Goal: Browse casually: Explore the website without a specific task or goal

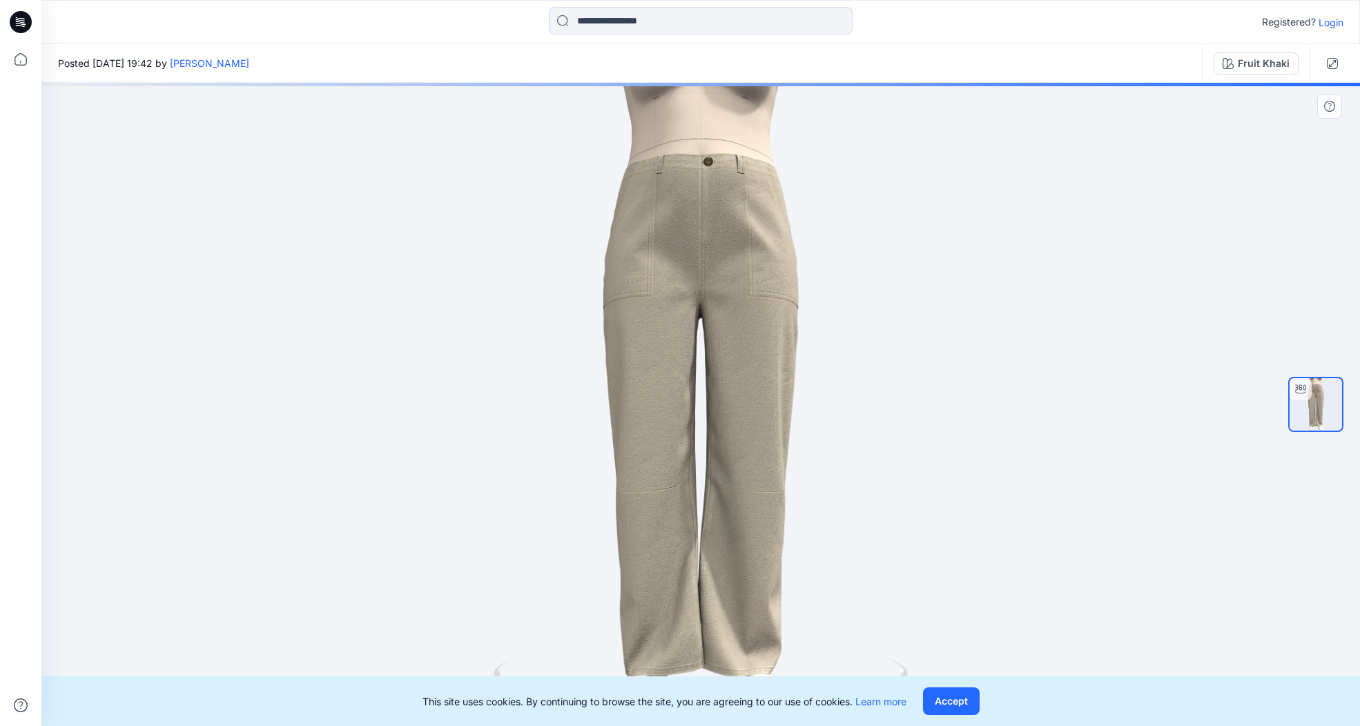
drag, startPoint x: 803, startPoint y: 511, endPoint x: 438, endPoint y: 492, distance: 365.7
click at [438, 492] on div at bounding box center [700, 404] width 1319 height 643
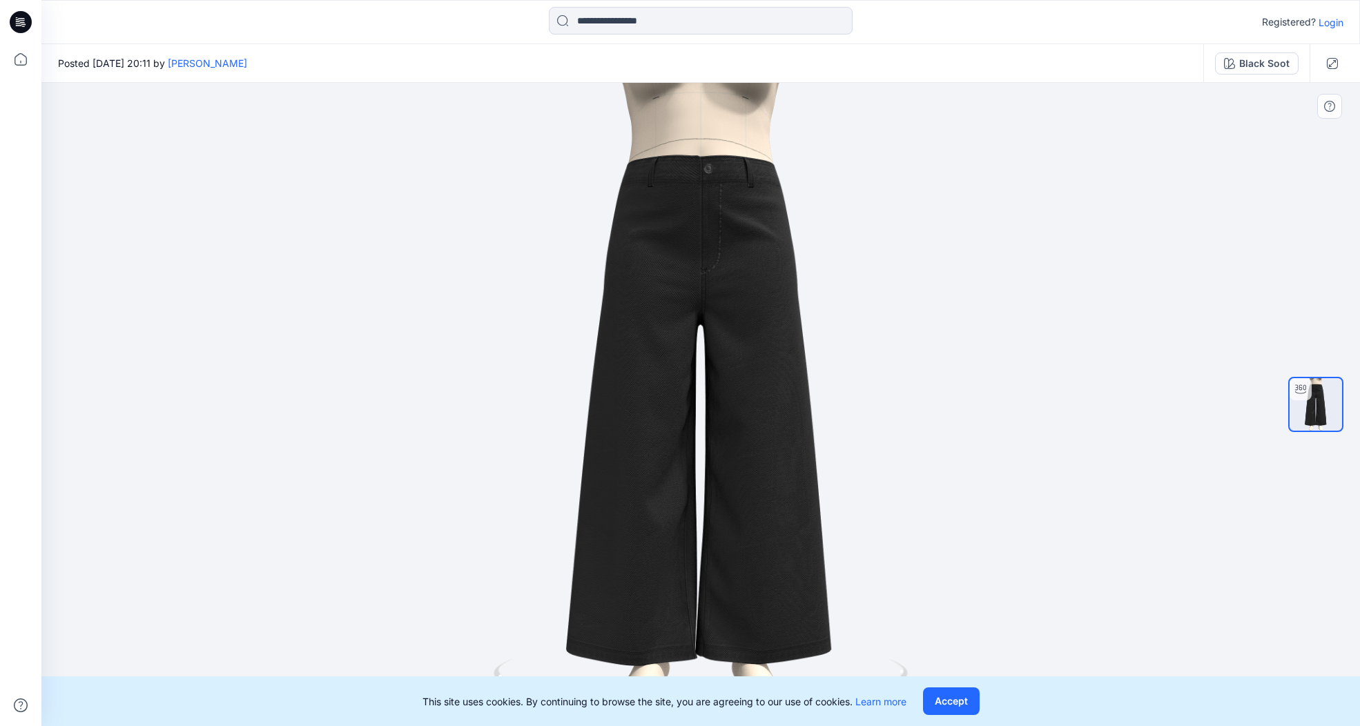
drag, startPoint x: 805, startPoint y: 416, endPoint x: 436, endPoint y: 402, distance: 368.9
click at [436, 402] on div at bounding box center [700, 404] width 1319 height 643
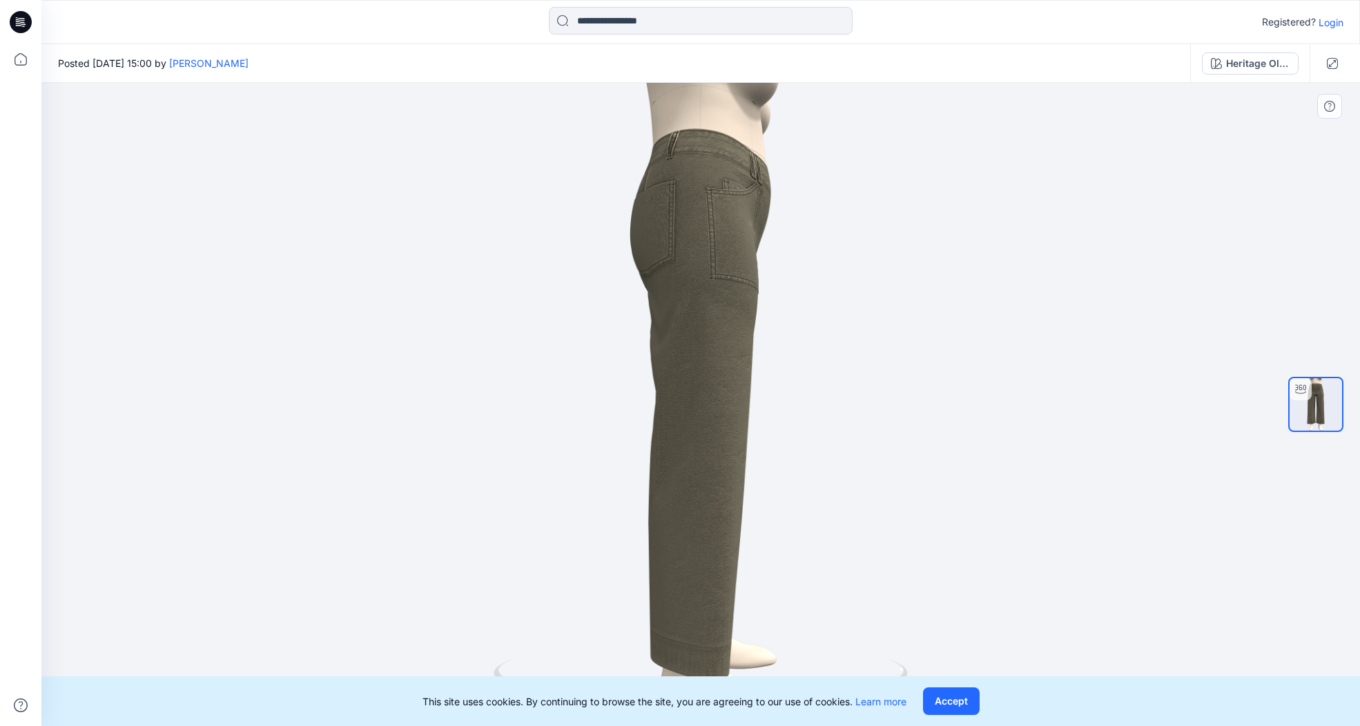
drag, startPoint x: 862, startPoint y: 493, endPoint x: 979, endPoint y: 478, distance: 117.7
click at [979, 478] on div at bounding box center [700, 404] width 1319 height 643
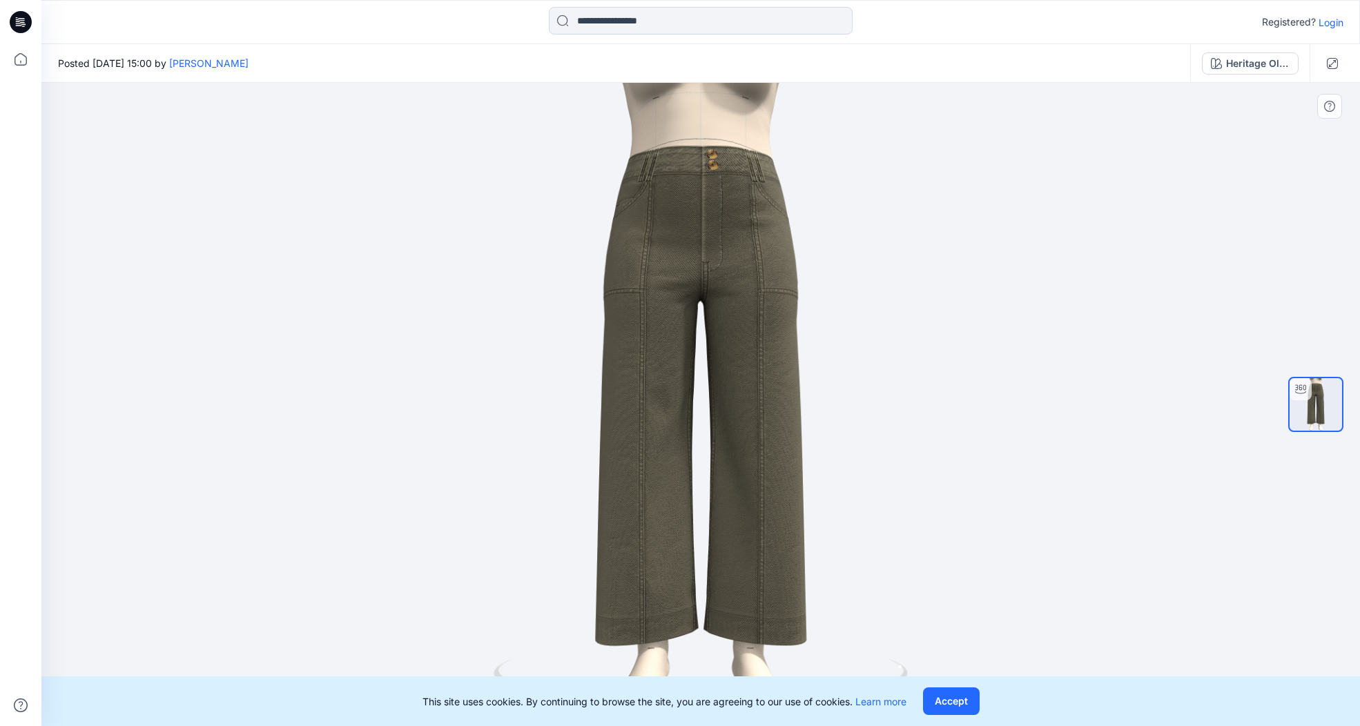
drag, startPoint x: 706, startPoint y: 324, endPoint x: 655, endPoint y: 335, distance: 52.3
click at [655, 335] on div at bounding box center [700, 404] width 1319 height 643
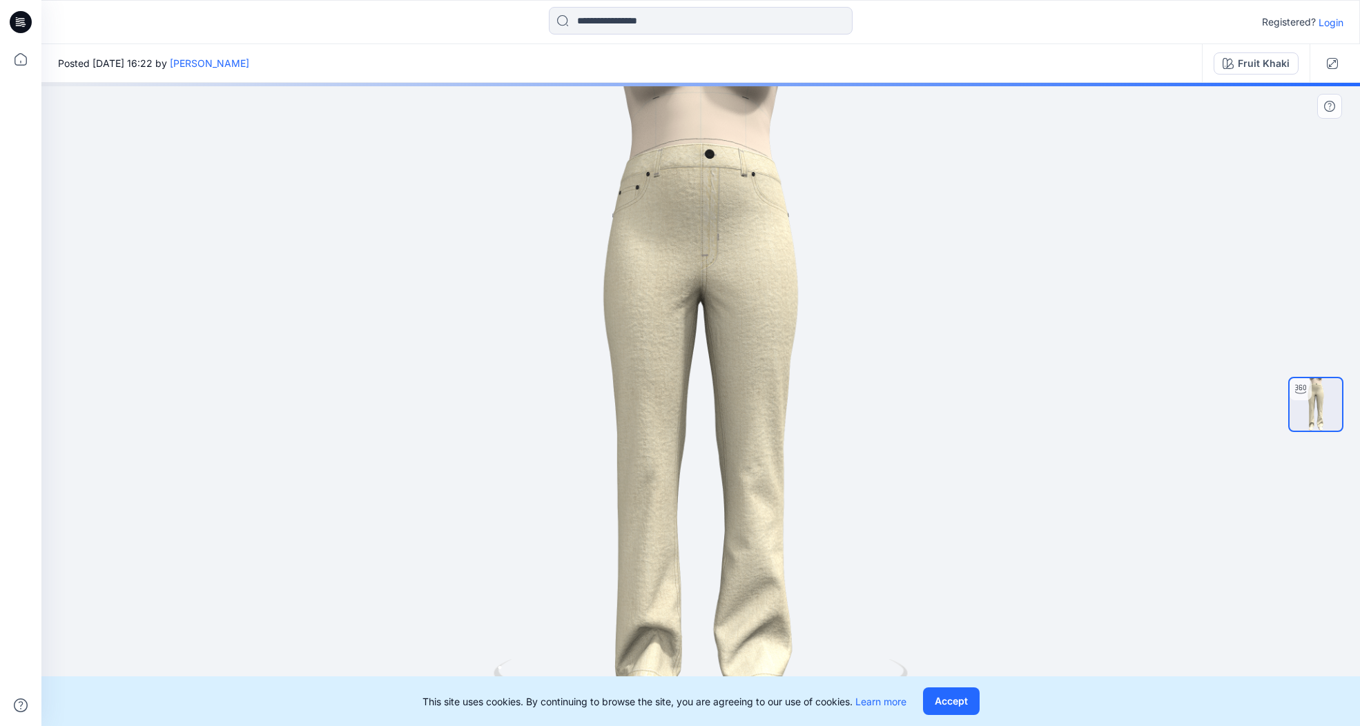
drag, startPoint x: 818, startPoint y: 465, endPoint x: 822, endPoint y: 428, distance: 37.4
click at [822, 428] on div at bounding box center [700, 404] width 1319 height 643
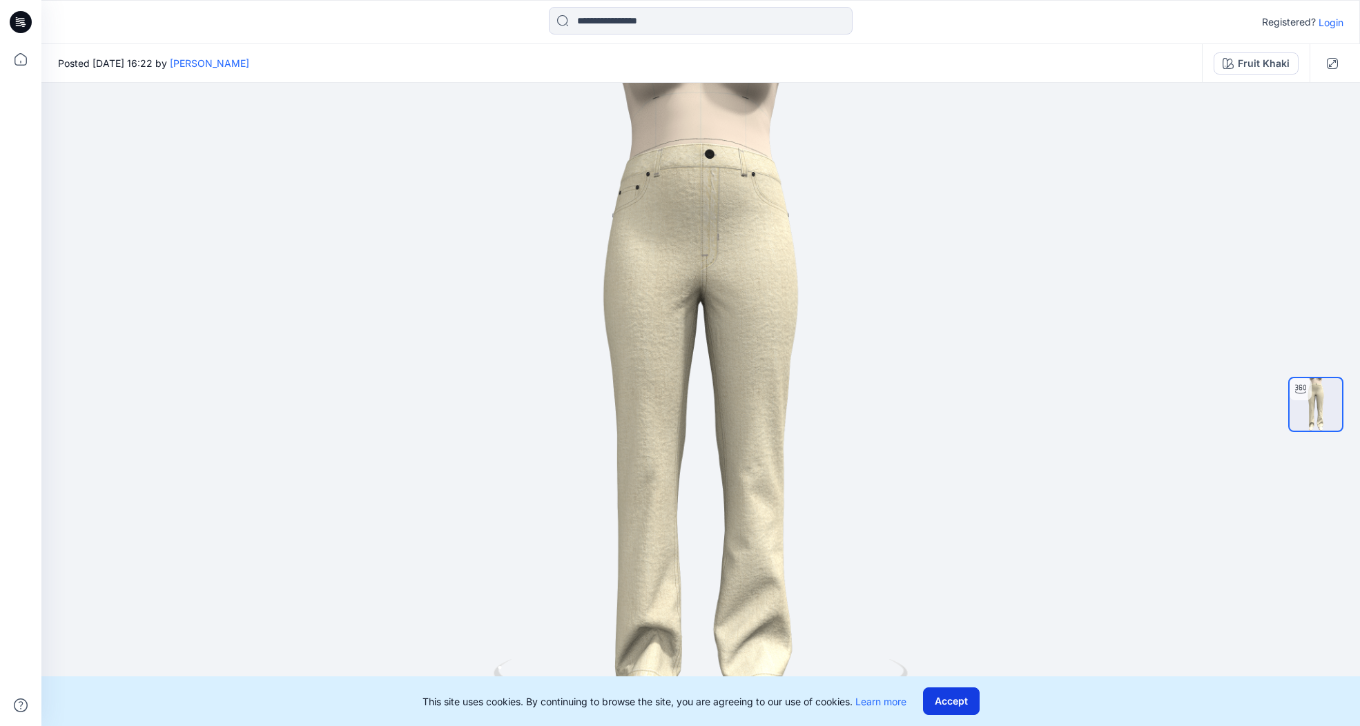
click at [946, 694] on button "Accept" at bounding box center [951, 702] width 57 height 28
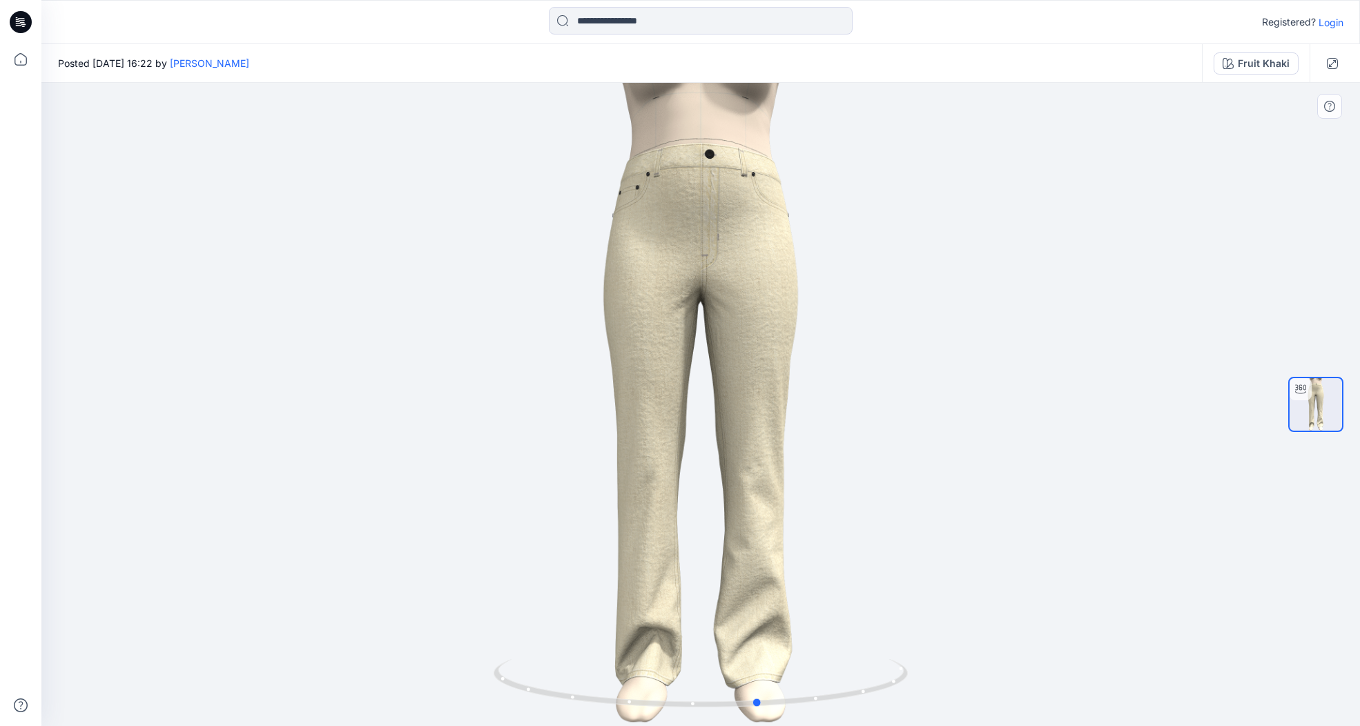
drag, startPoint x: 786, startPoint y: 536, endPoint x: 842, endPoint y: 495, distance: 69.6
click at [842, 495] on div at bounding box center [700, 404] width 1319 height 643
drag, startPoint x: 801, startPoint y: 518, endPoint x: 804, endPoint y: 498, distance: 20.8
click at [804, 498] on div at bounding box center [700, 404] width 1319 height 643
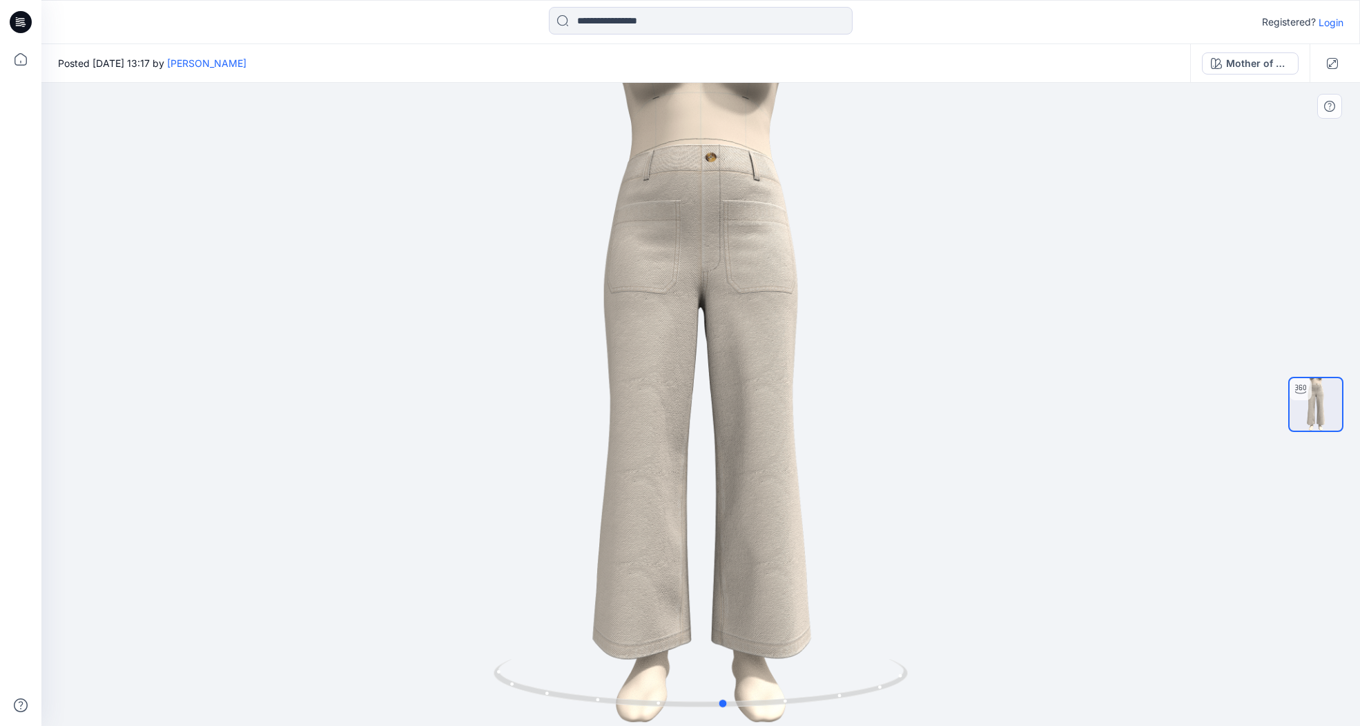
drag, startPoint x: 877, startPoint y: 455, endPoint x: 487, endPoint y: 391, distance: 395.9
click at [487, 391] on div at bounding box center [700, 404] width 1319 height 643
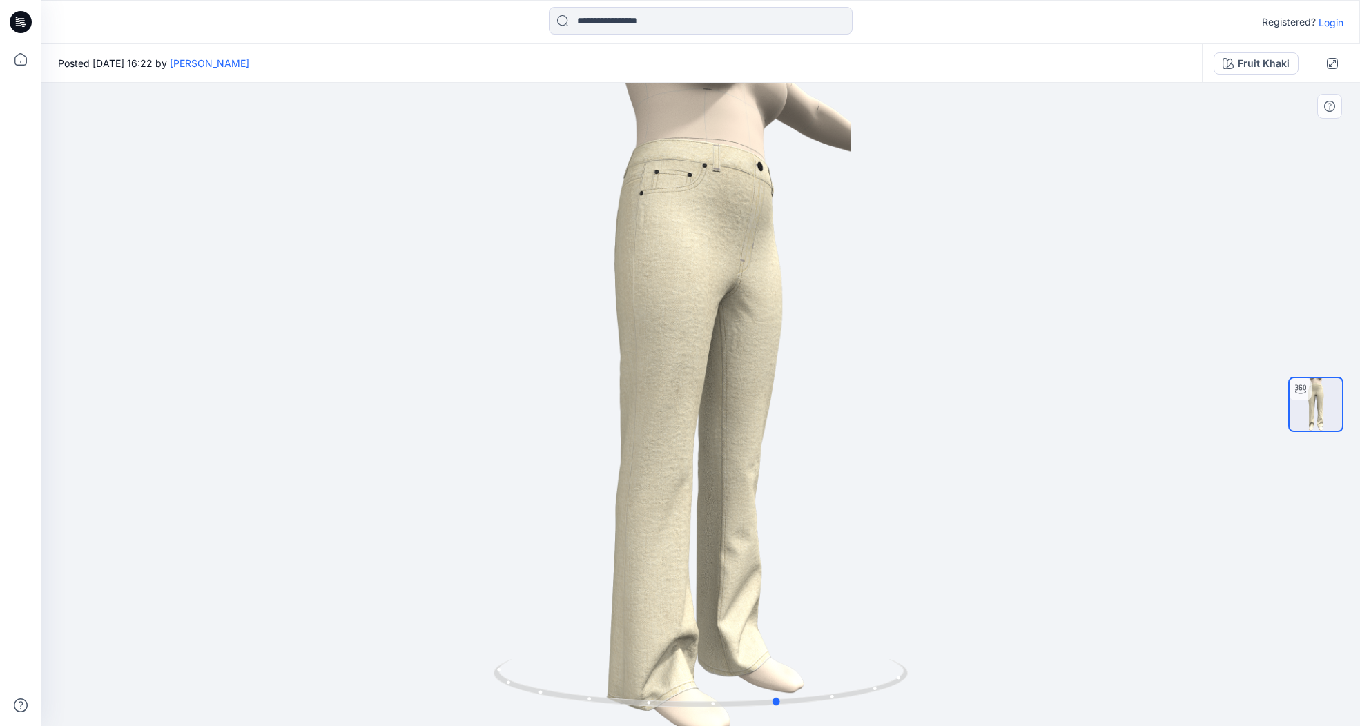
drag, startPoint x: 810, startPoint y: 458, endPoint x: 889, endPoint y: 465, distance: 78.9
click at [889, 465] on div at bounding box center [700, 404] width 1319 height 643
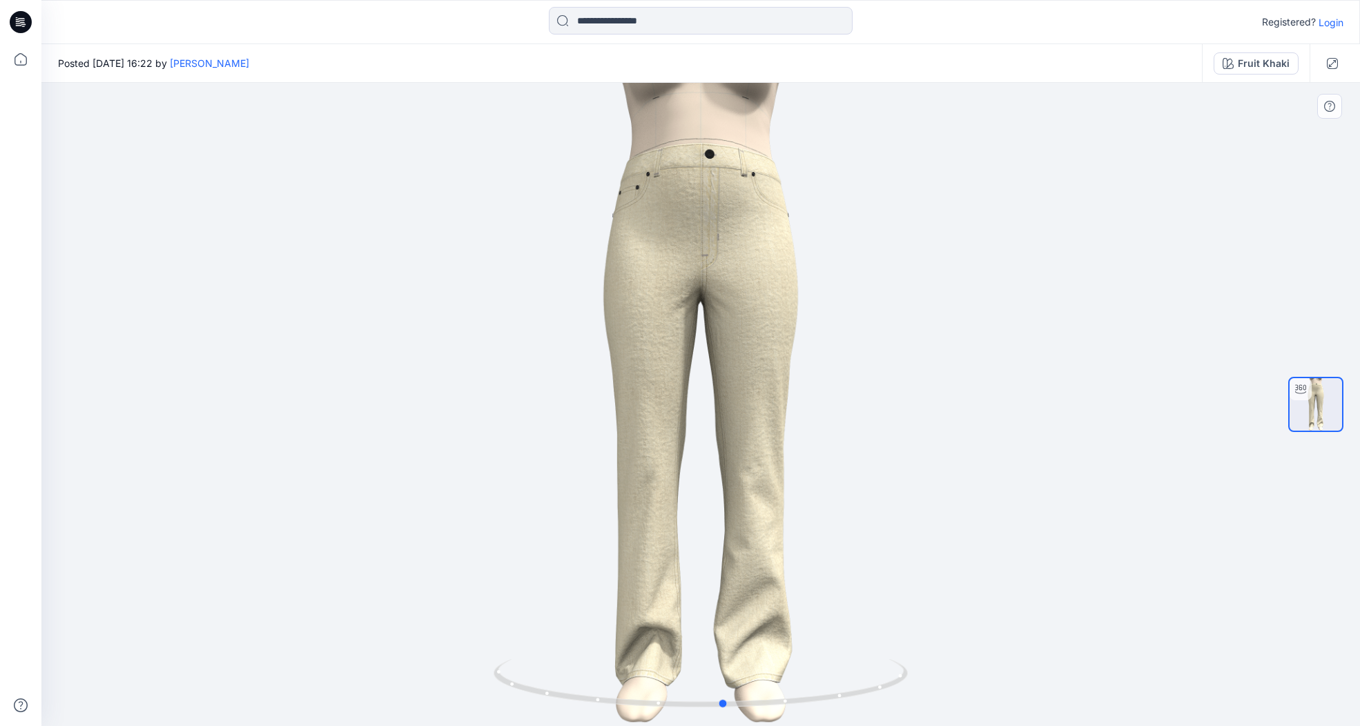
drag, startPoint x: 881, startPoint y: 445, endPoint x: 826, endPoint y: 434, distance: 56.5
click at [826, 434] on div at bounding box center [700, 404] width 1319 height 643
